Goal: Transaction & Acquisition: Purchase product/service

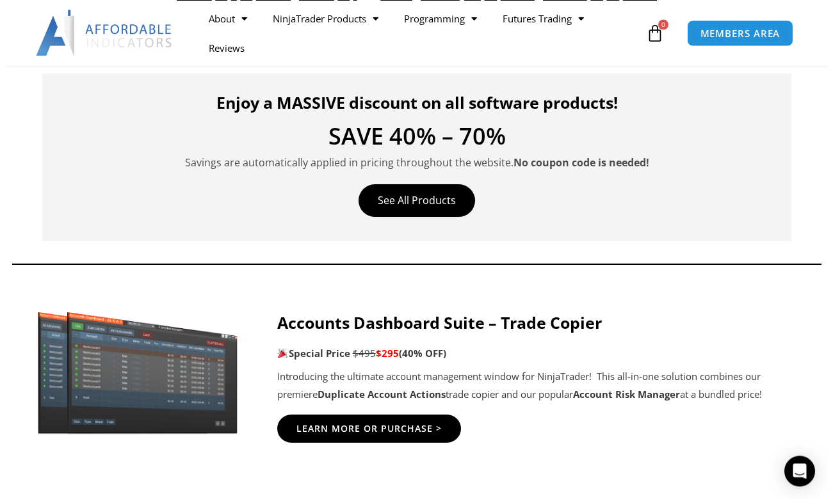
scroll to position [522, 0]
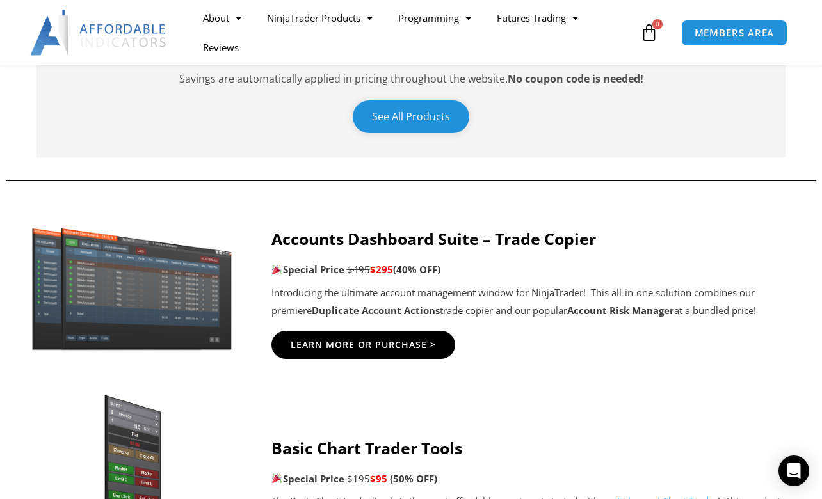
click at [414, 115] on link "See All Products" at bounding box center [411, 117] width 117 height 33
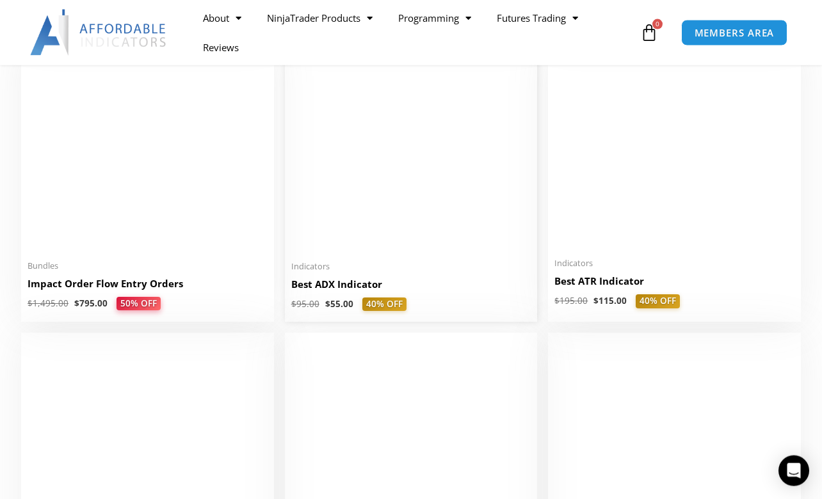
scroll to position [2481, 0]
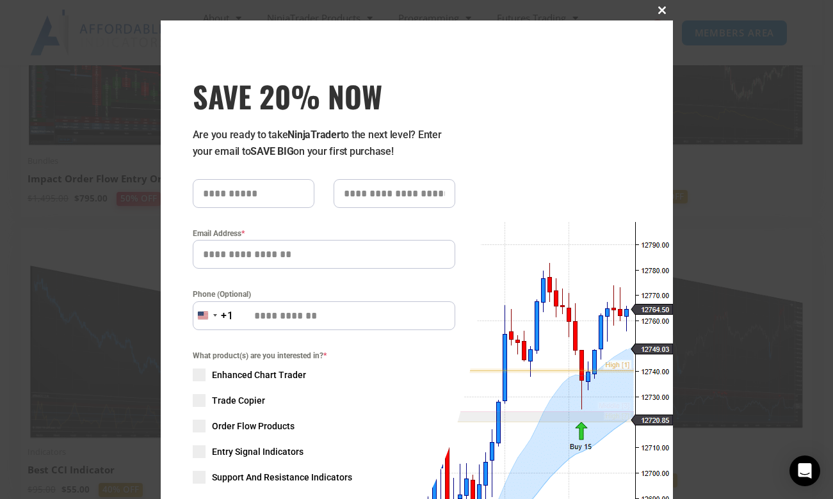
click at [657, 10] on span at bounding box center [662, 10] width 20 height 8
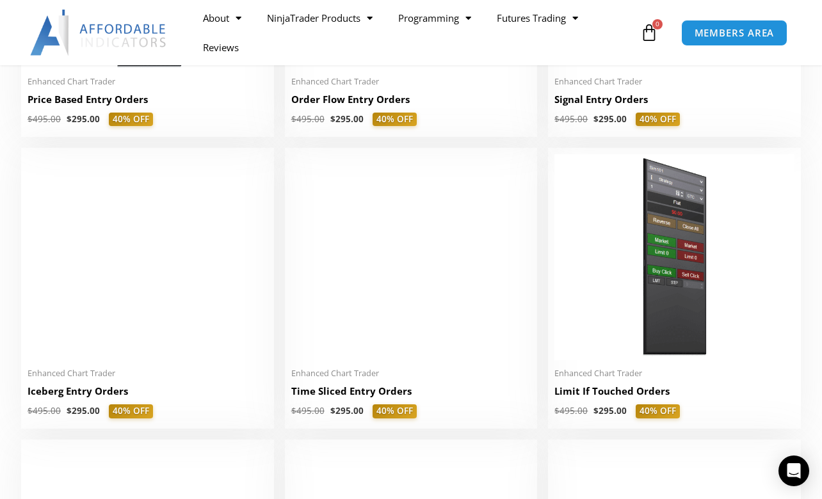
scroll to position [1110, 0]
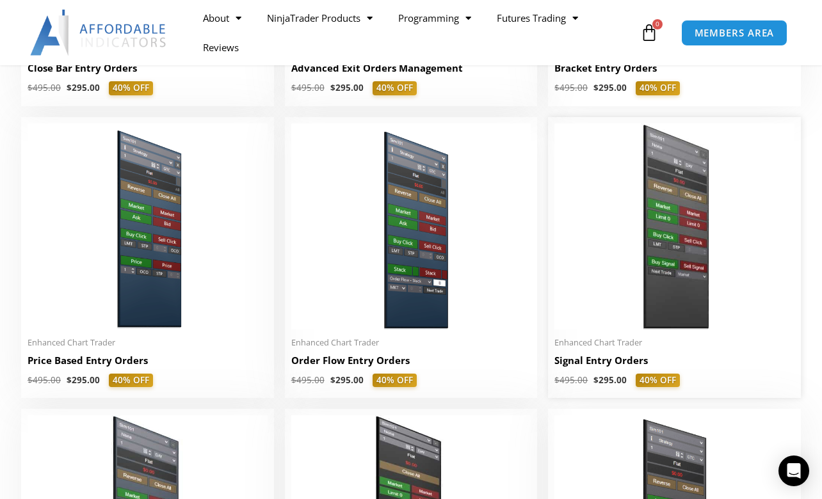
click at [688, 215] on img at bounding box center [674, 227] width 240 height 206
click at [674, 227] on img at bounding box center [674, 227] width 240 height 206
click at [602, 363] on h2 "Signal Entry Orders" at bounding box center [674, 360] width 240 height 13
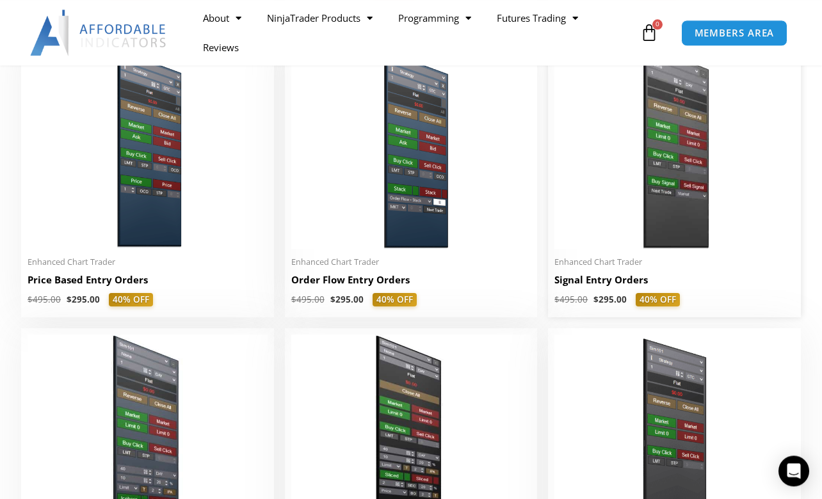
scroll to position [1241, 0]
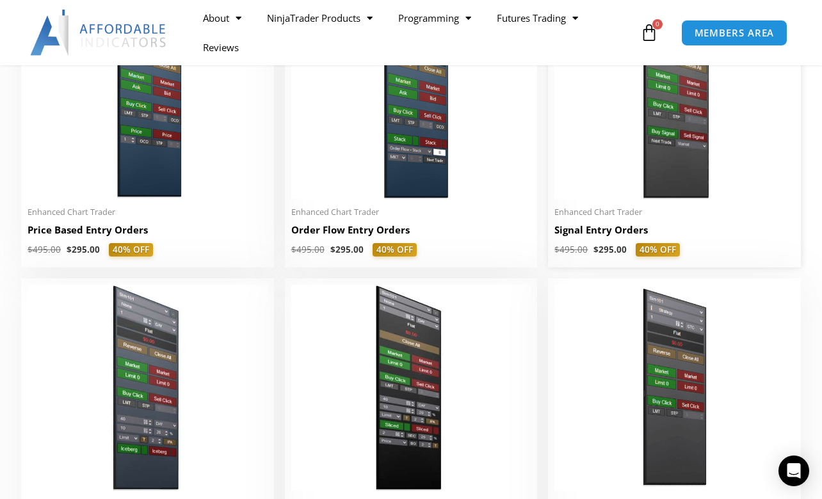
click at [574, 235] on h2 "Signal Entry Orders" at bounding box center [674, 229] width 240 height 13
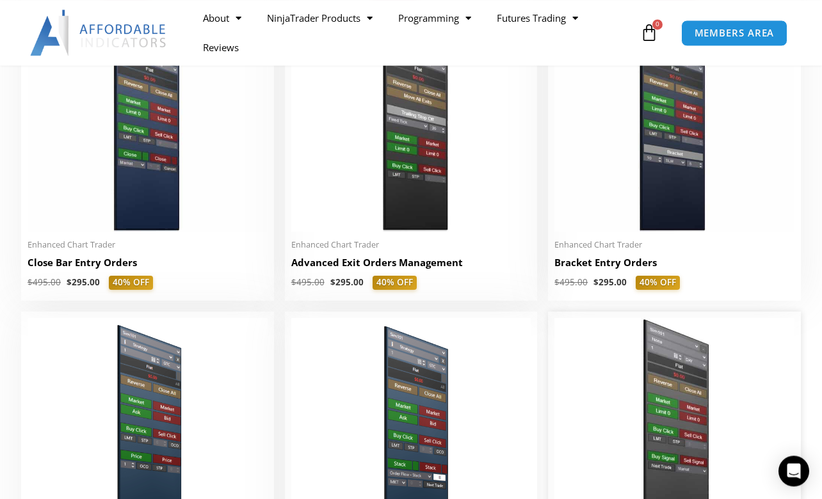
scroll to position [914, 0]
